Goal: Information Seeking & Learning: Learn about a topic

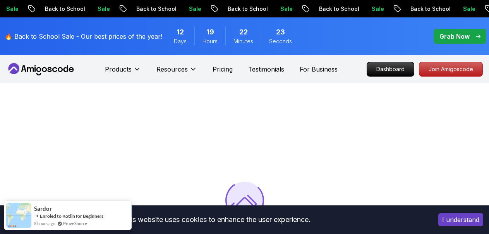
scroll to position [82, 0]
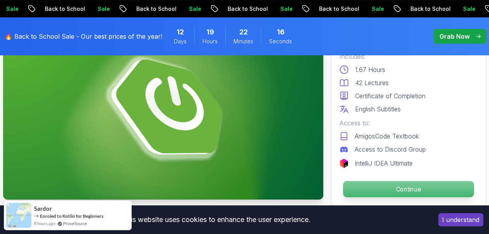
click at [377, 191] on p "Continue" at bounding box center [408, 189] width 131 height 16
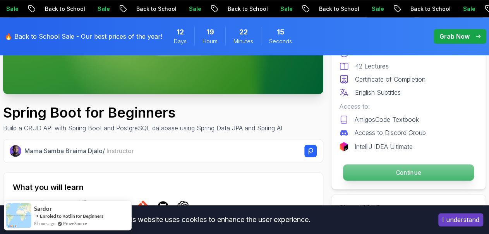
scroll to position [193, 0]
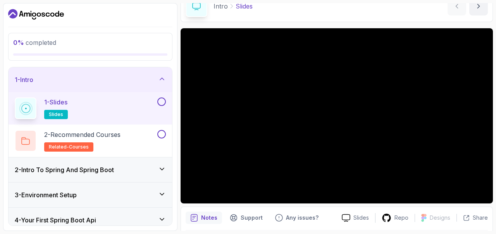
scroll to position [67, 0]
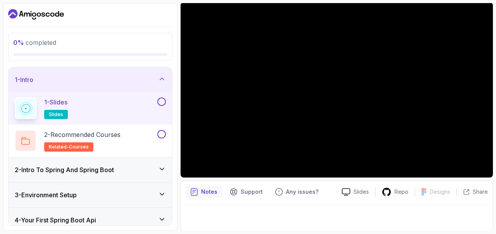
click at [163, 98] on button at bounding box center [161, 102] width 9 height 9
click at [163, 135] on button at bounding box center [161, 134] width 9 height 9
click at [160, 170] on icon at bounding box center [162, 169] width 8 height 8
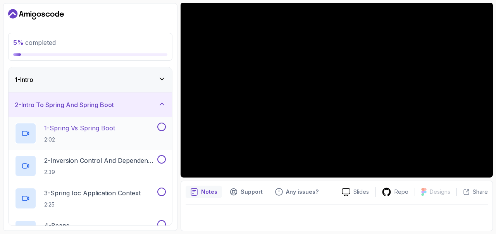
click at [158, 127] on button at bounding box center [161, 127] width 9 height 9
click at [159, 156] on button at bounding box center [161, 159] width 9 height 9
click at [162, 192] on button at bounding box center [161, 192] width 9 height 9
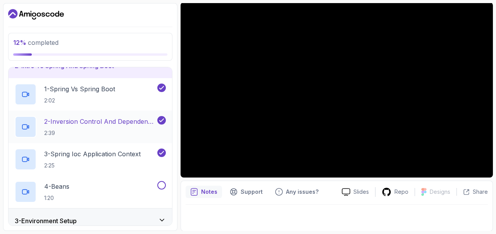
scroll to position [60, 0]
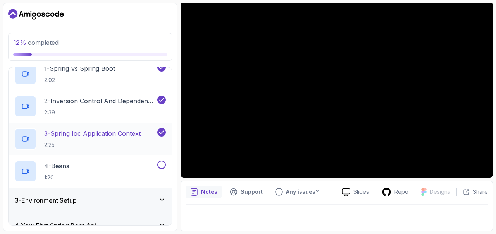
click at [119, 139] on h2 "3 - Spring Ioc Application Context 2:25" at bounding box center [92, 139] width 96 height 20
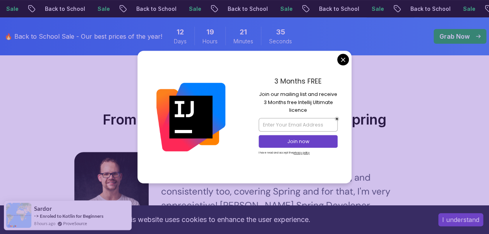
scroll to position [1592, 0]
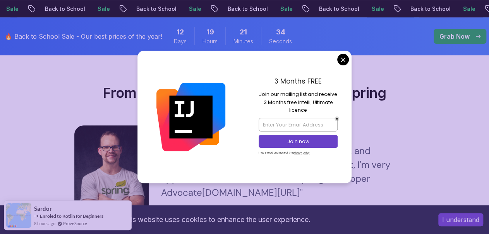
click at [344, 54] on div "3 Months FREE Join our mailing list and receive 3 Months free Intellij Ultimate…" at bounding box center [298, 117] width 107 height 133
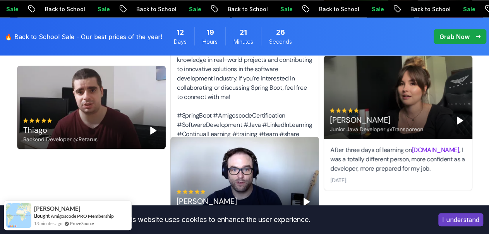
scroll to position [2252, 0]
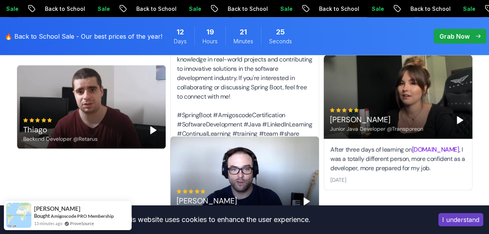
click at [256, 165] on div "Quincy Larson Founder @FreeCodeCamp.org" at bounding box center [244, 179] width 149 height 84
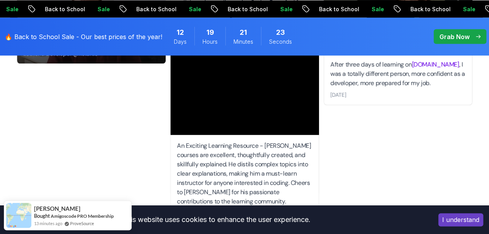
scroll to position [2326, 0]
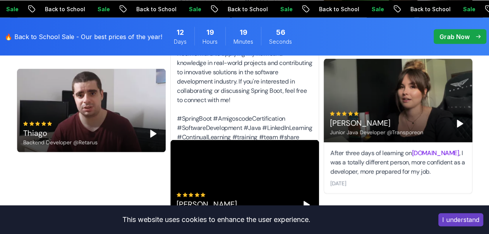
scroll to position [2245, 0]
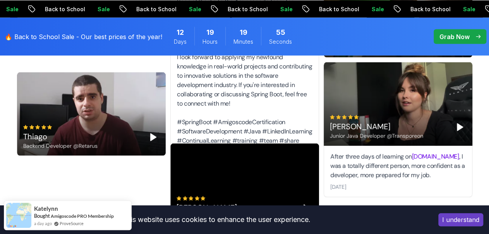
click at [392, 117] on div "Gabriela Junior Java Developer @Transporeon" at bounding box center [376, 127] width 93 height 25
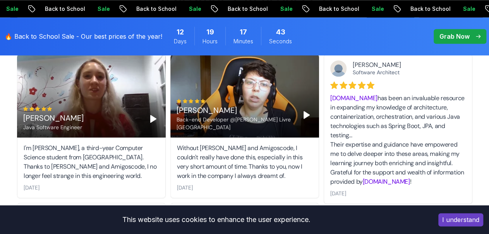
scroll to position [1923, 0]
click at [386, 136] on div "Amigoscode.com has been an invaluable resource in expanding my knowledge of arc…" at bounding box center [399, 139] width 136 height 93
